Goal: Task Accomplishment & Management: Use online tool/utility

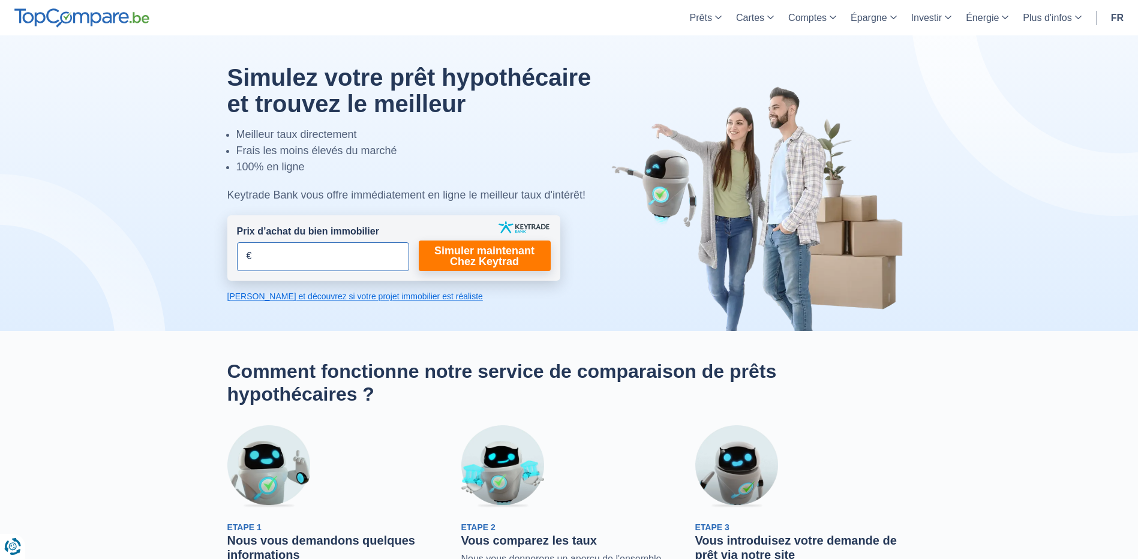
click at [271, 261] on input "Prix d’achat du bien immobilier" at bounding box center [323, 256] width 172 height 29
type input "321.000"
click at [464, 263] on link "Simuler maintenant Chez Keytrad" at bounding box center [485, 256] width 132 height 31
click at [482, 258] on link "Simuler maintenant Chez Keytrad" at bounding box center [485, 256] width 132 height 31
click at [384, 299] on link "[PERSON_NAME] et découvrez si votre projet immobilier est réaliste" at bounding box center [393, 296] width 333 height 12
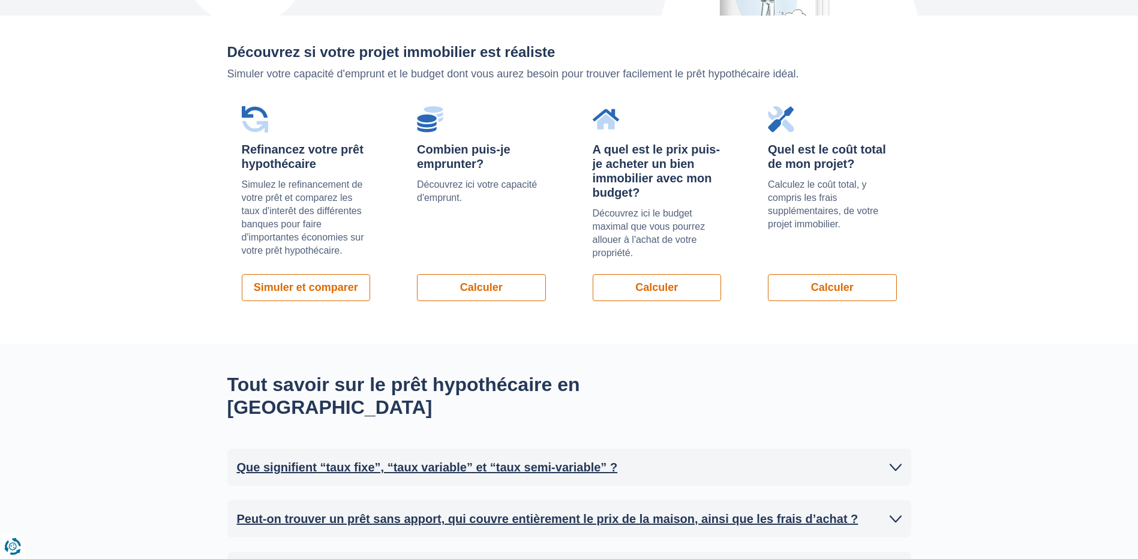
scroll to position [851, 0]
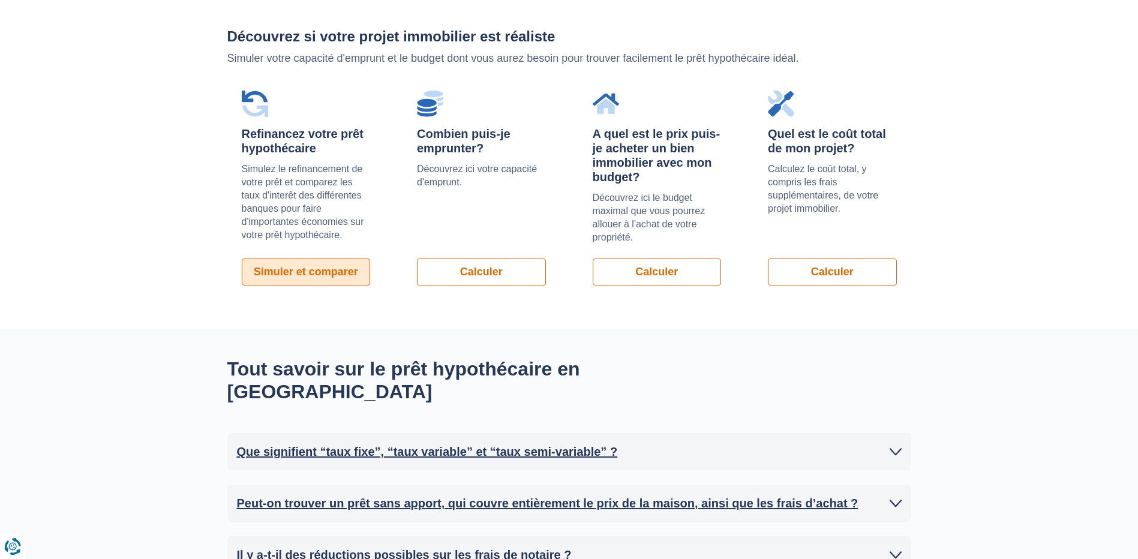
click at [327, 268] on link "Simuler et comparer" at bounding box center [306, 272] width 129 height 27
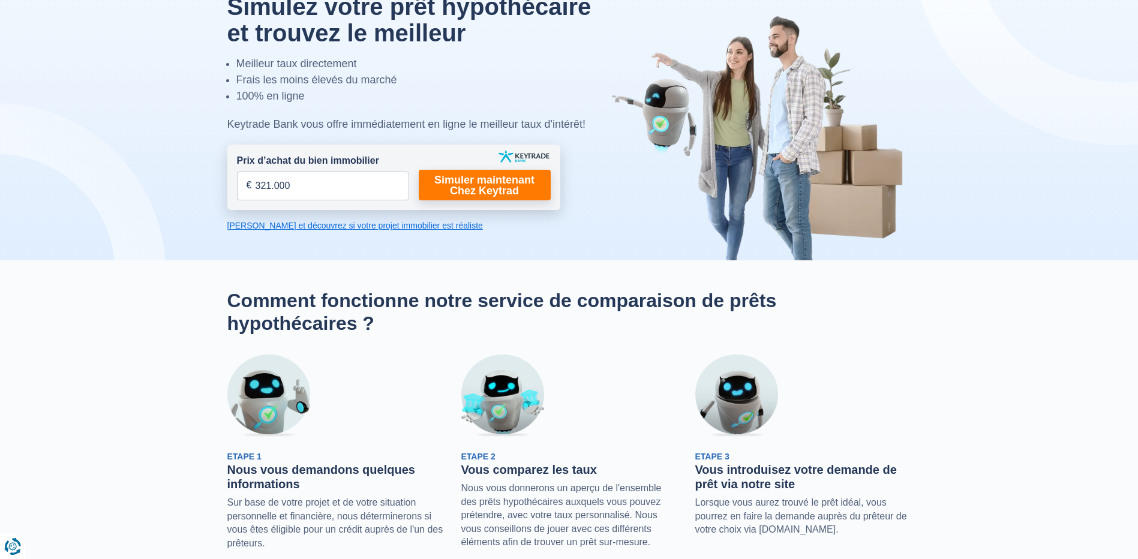
scroll to position [11, 0]
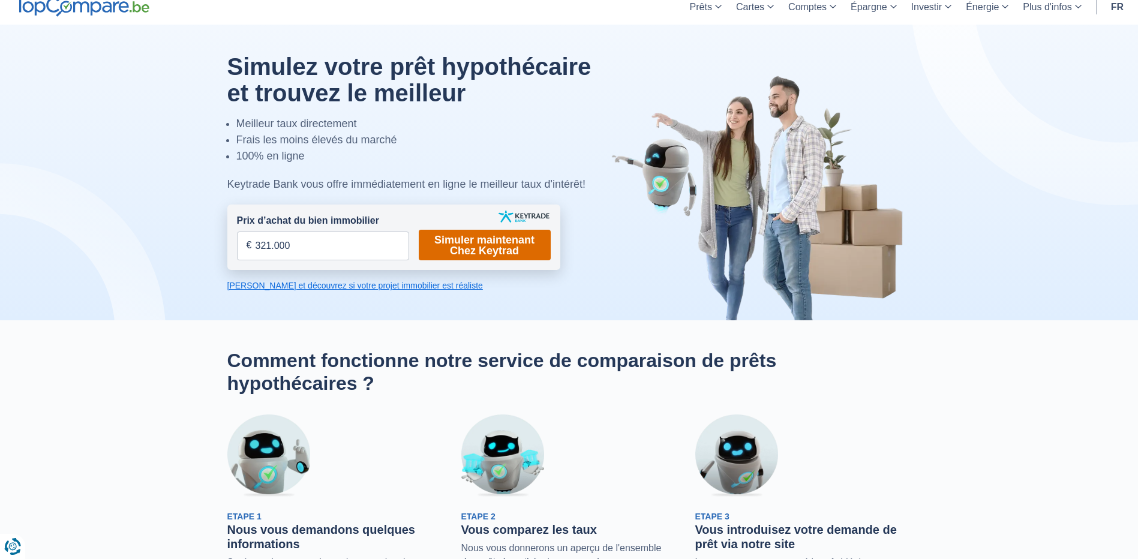
click at [501, 244] on link "Simuler maintenant Chez Keytrad" at bounding box center [485, 245] width 132 height 31
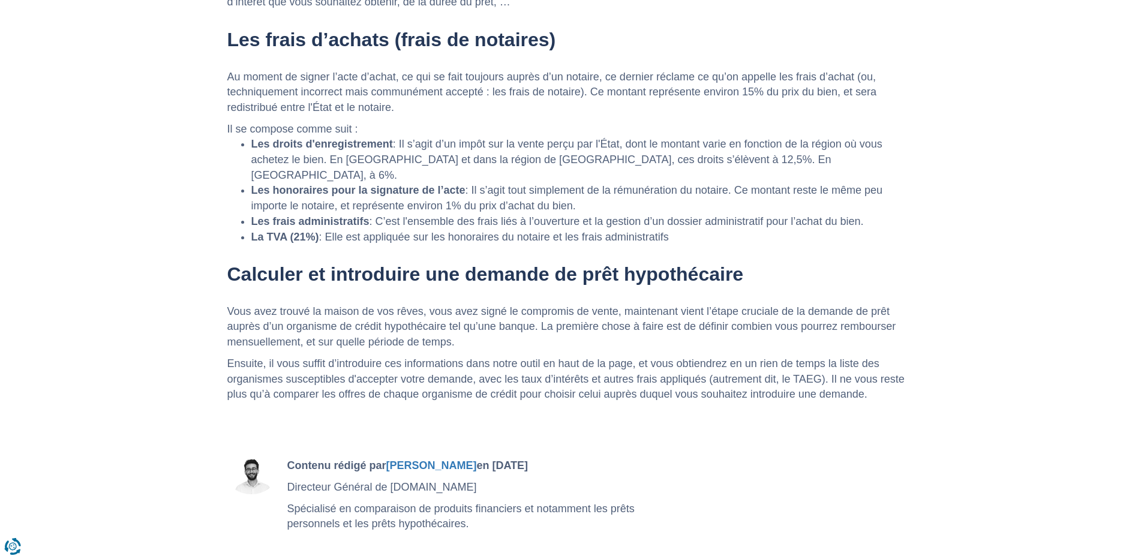
scroll to position [2100, 0]
